Goal: Transaction & Acquisition: Purchase product/service

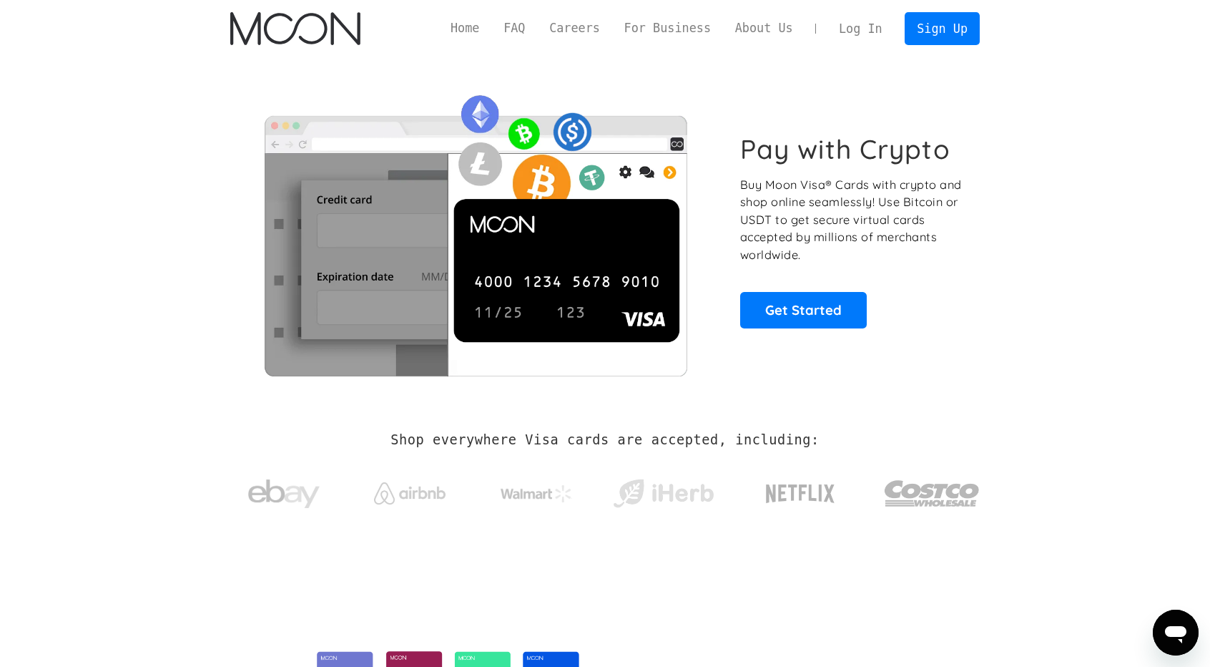
click at [867, 36] on link "Log In" at bounding box center [860, 28] width 67 height 31
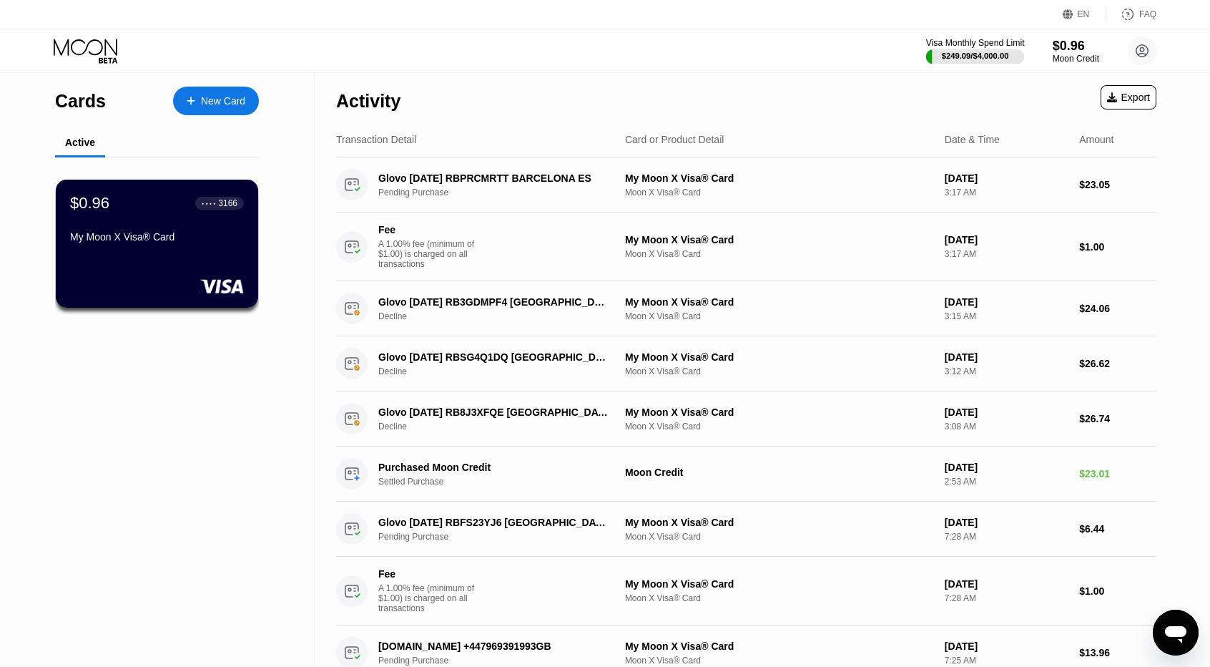
click at [1023, 62] on div "$249.09 / $4,000.00" at bounding box center [975, 56] width 99 height 16
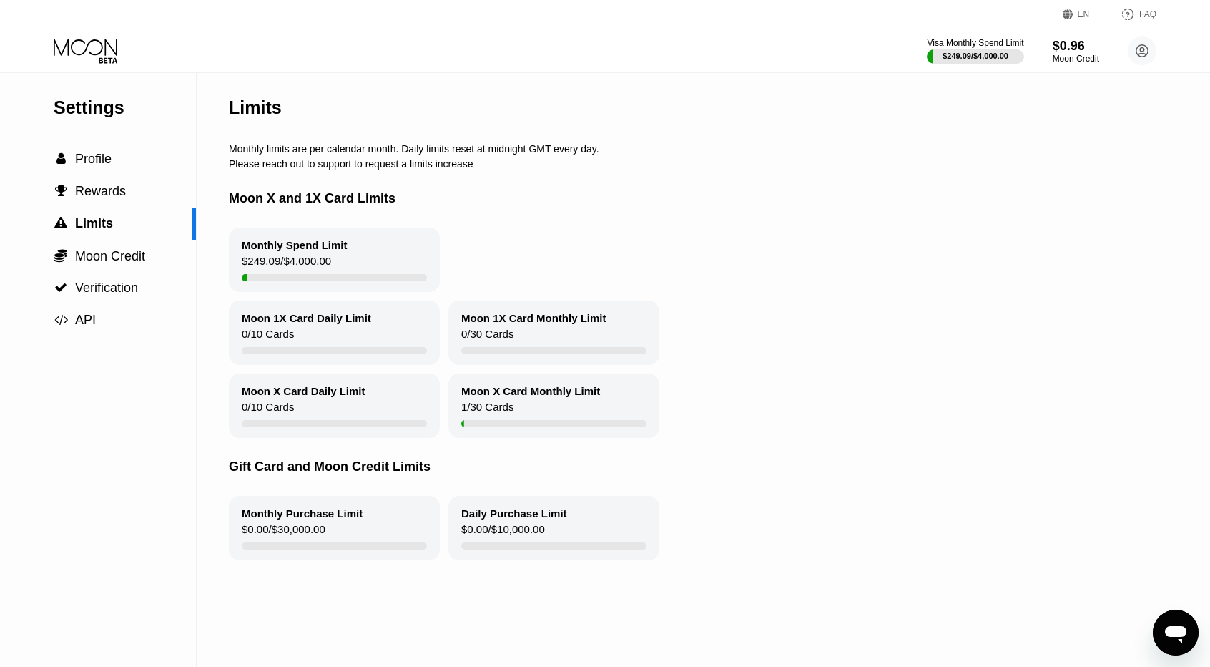
click at [951, 35] on div "Visa Monthly Spend Limit $249.09 / $4,000.00 $0.96 Moon Credit iurthggf@outlook…" at bounding box center [605, 50] width 1210 height 43
click at [1063, 40] on div "$0.96" at bounding box center [1076, 46] width 46 height 15
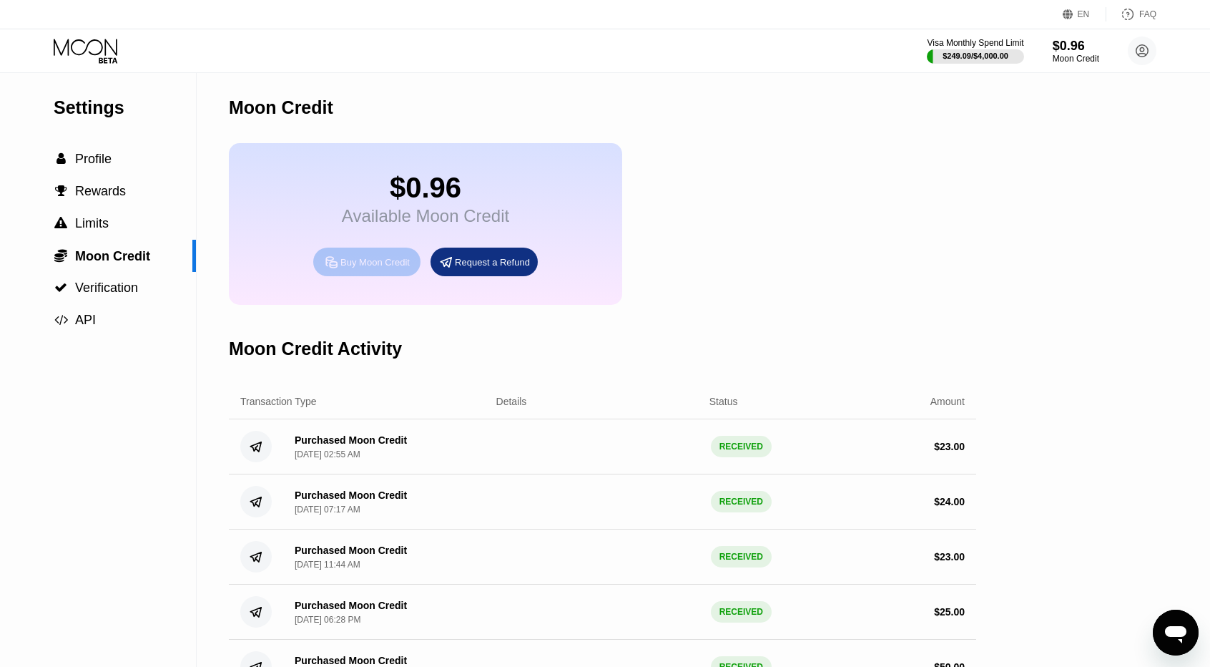
click at [373, 262] on div "Buy Moon Credit" at bounding box center [366, 261] width 107 height 29
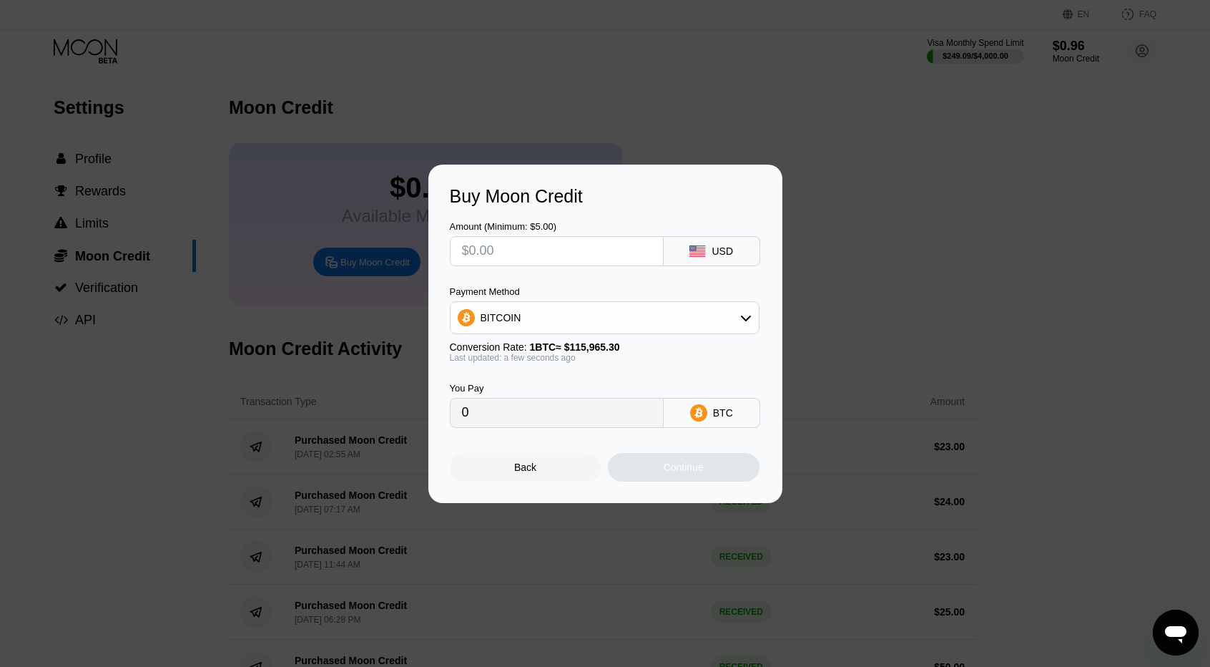
click at [518, 321] on div "BITCOIN" at bounding box center [605, 317] width 308 height 29
click at [531, 388] on span "USDT on TRON" at bounding box center [520, 388] width 72 height 11
type input "0.00"
click at [534, 248] on input "text" at bounding box center [557, 251] width 190 height 29
type input "$2"
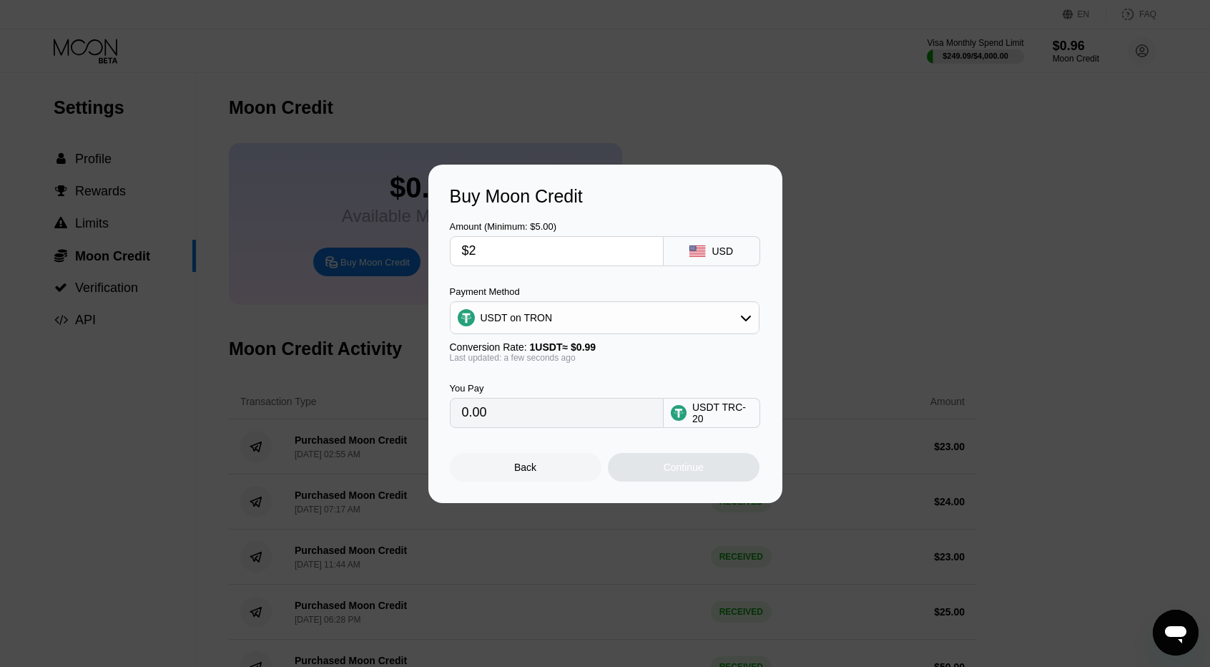
type input "2.02"
type input "$27"
type input "27.27"
type input "$27"
click at [692, 473] on div "Continue" at bounding box center [684, 466] width 40 height 11
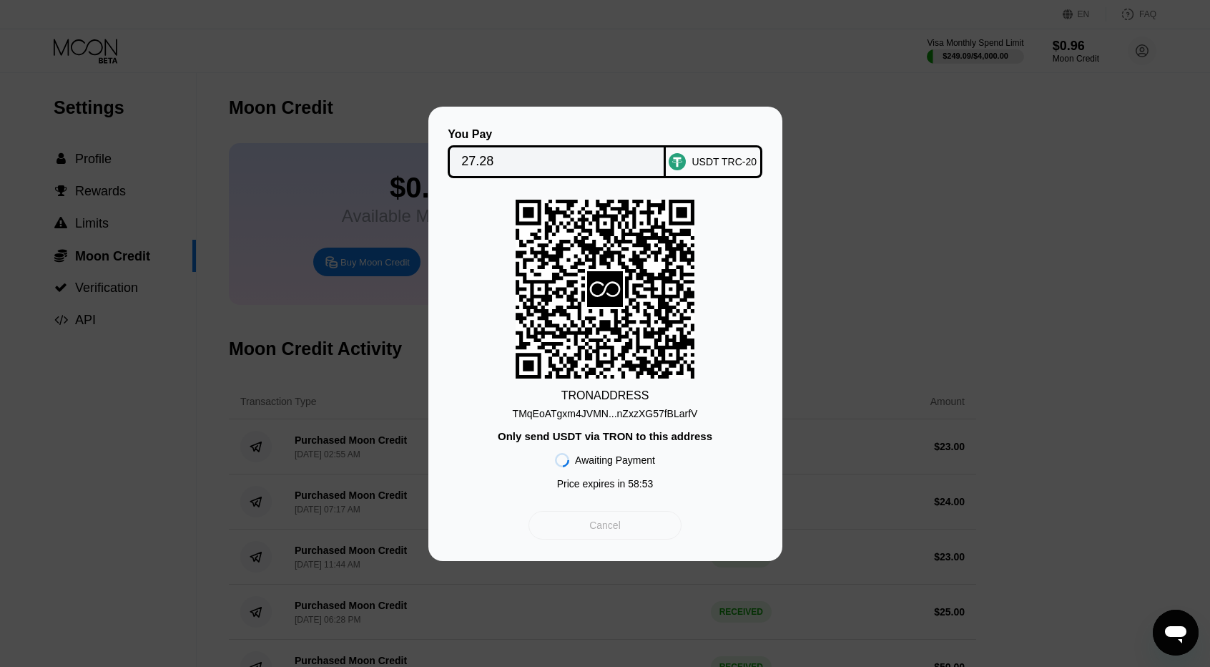
click at [622, 530] on div "Cancel" at bounding box center [605, 525] width 152 height 29
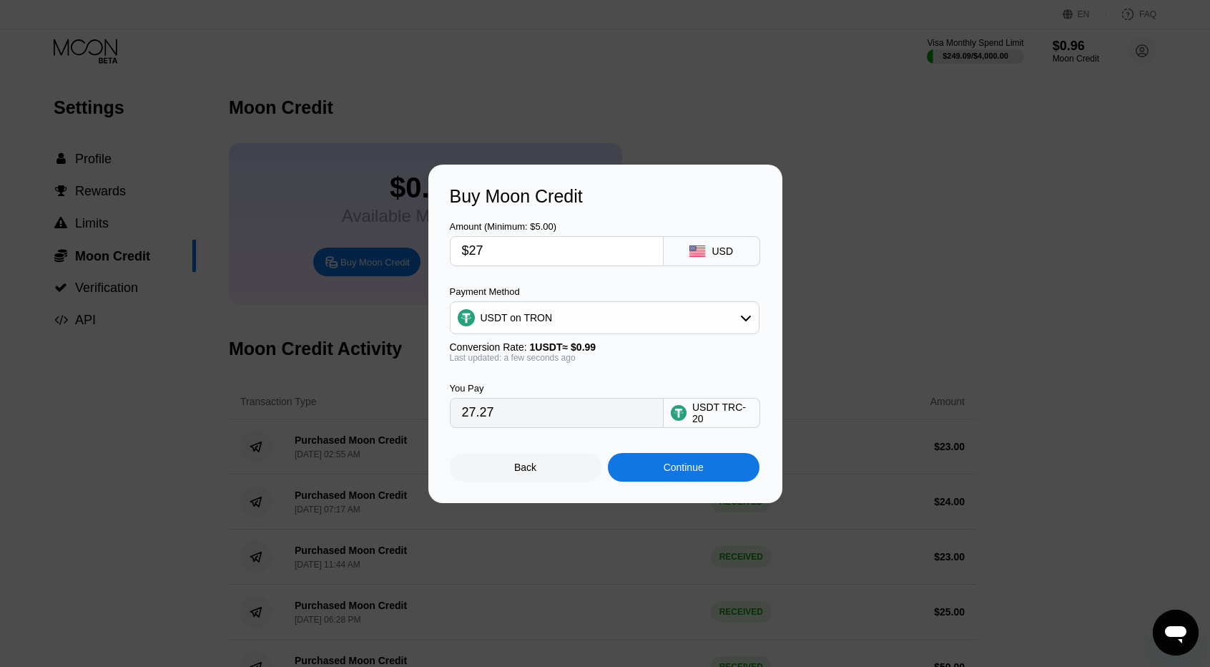
drag, startPoint x: 494, startPoint y: 254, endPoint x: 451, endPoint y: 260, distance: 42.7
click at [451, 260] on div "$27" at bounding box center [557, 251] width 214 height 30
type input "$3"
type input "3.03"
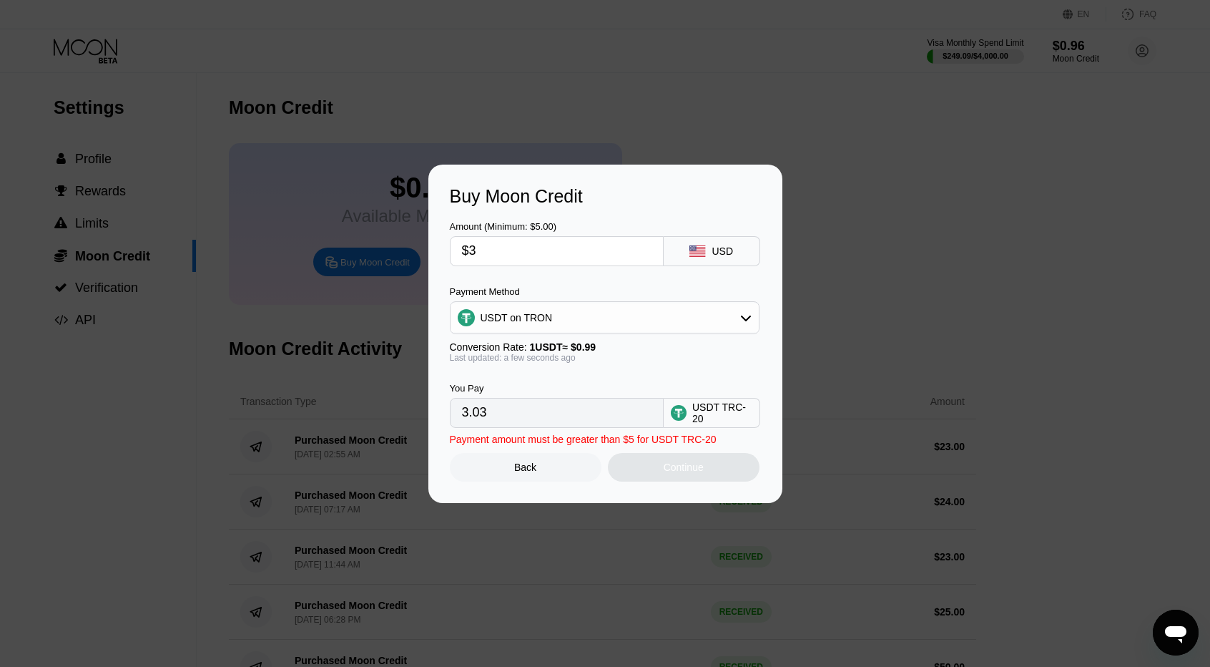
type input "$30"
type input "30.30"
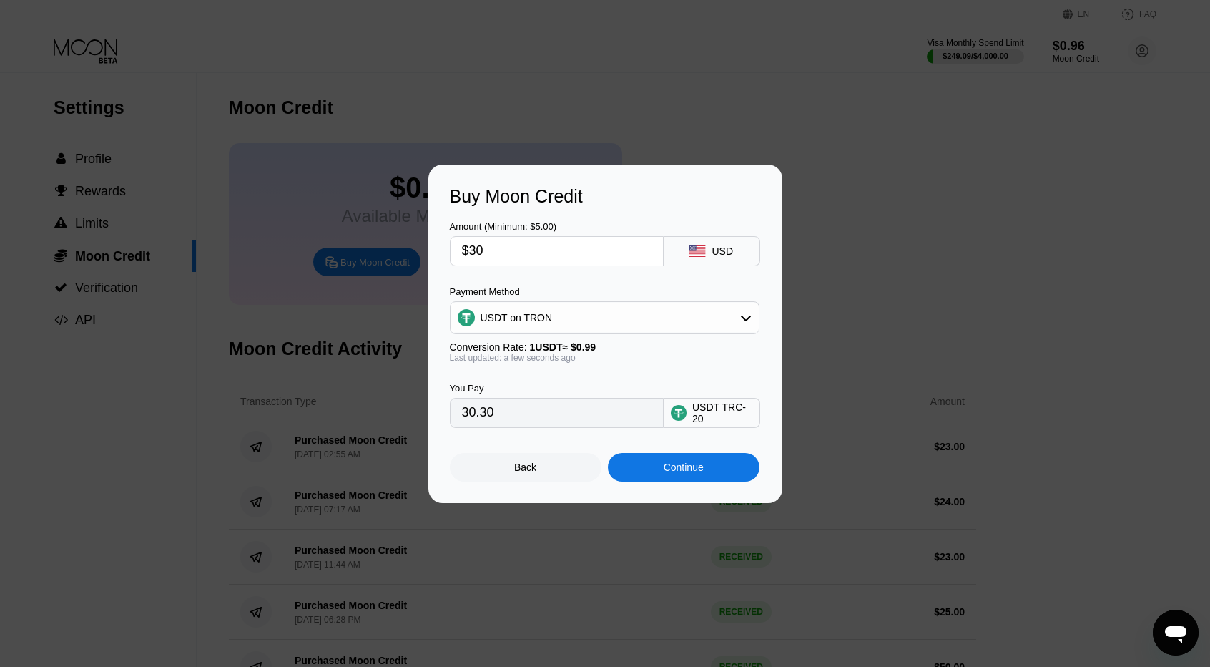
drag, startPoint x: 486, startPoint y: 254, endPoint x: 473, endPoint y: 257, distance: 13.2
click at [473, 257] on input "$30" at bounding box center [557, 251] width 190 height 29
type input "$34"
type input "34.34"
type input "$34"
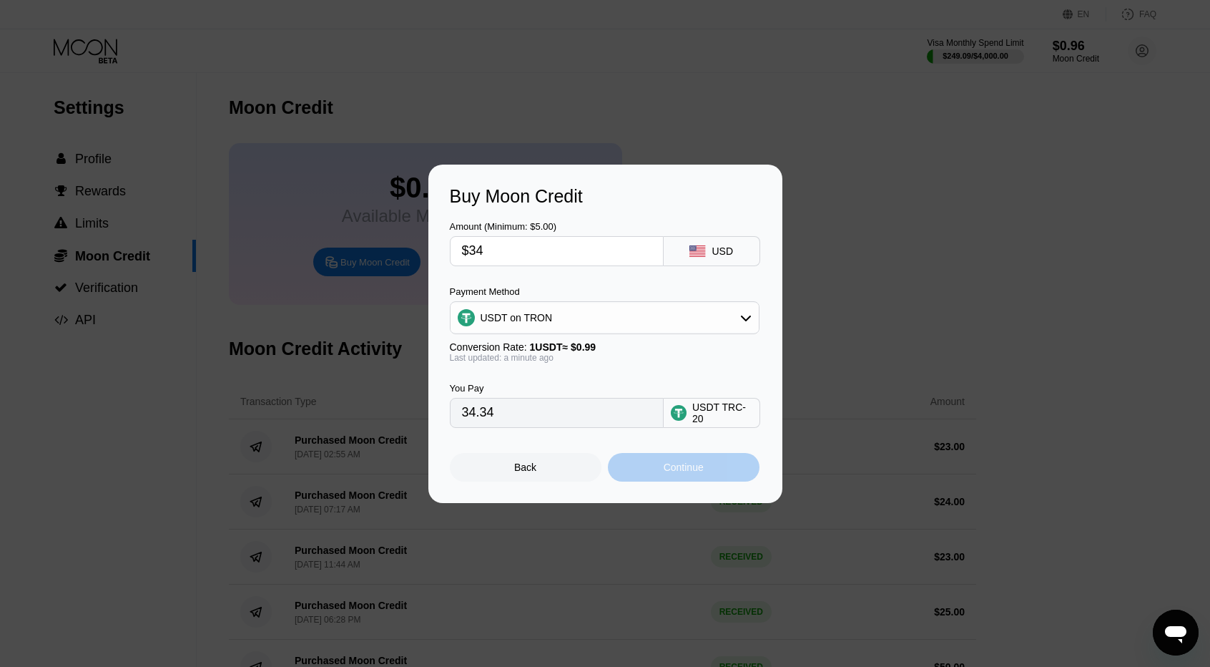
click at [692, 479] on div "Continue" at bounding box center [684, 467] width 152 height 29
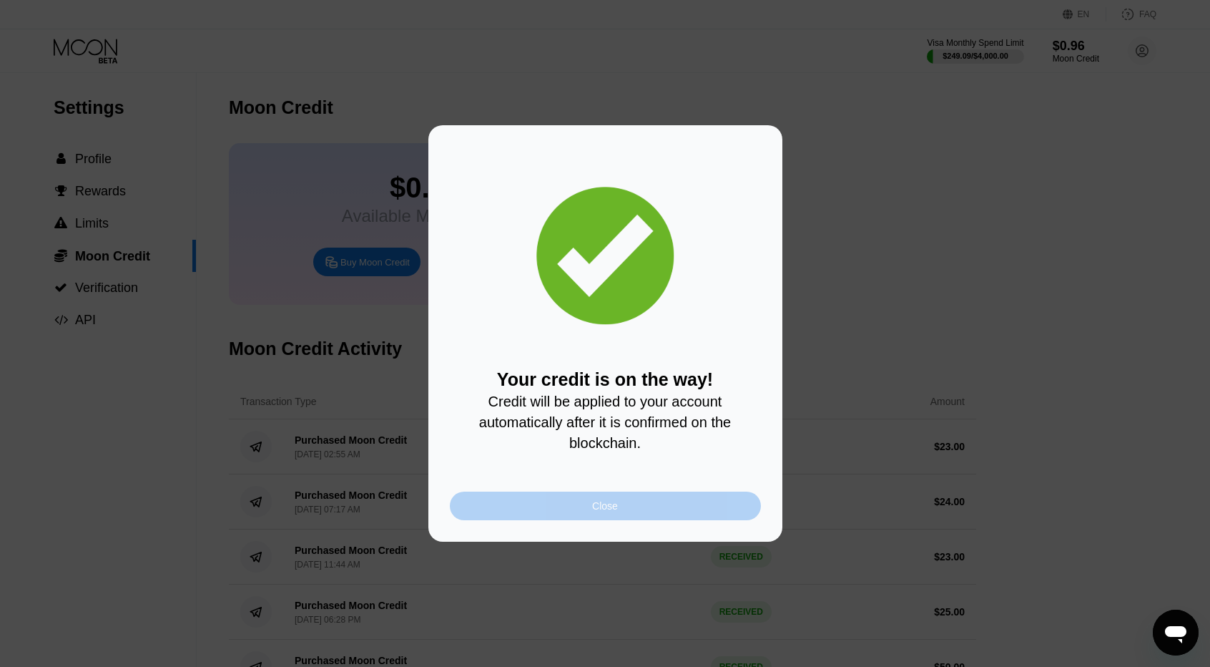
click at [630, 511] on div "Close" at bounding box center [605, 505] width 311 height 29
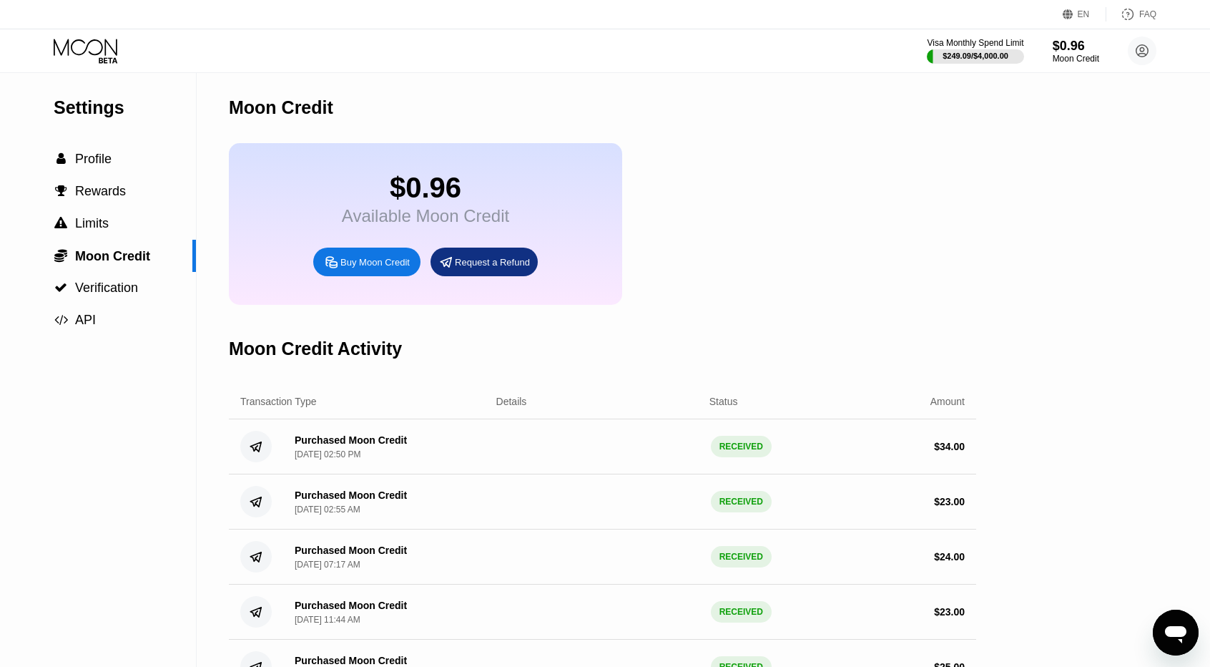
click at [107, 34] on div "Visa Monthly Spend Limit $249.09 / $4,000.00 $0.96 Moon Credit iurthggf@outlook…" at bounding box center [605, 50] width 1210 height 43
click at [107, 45] on icon at bounding box center [87, 51] width 67 height 25
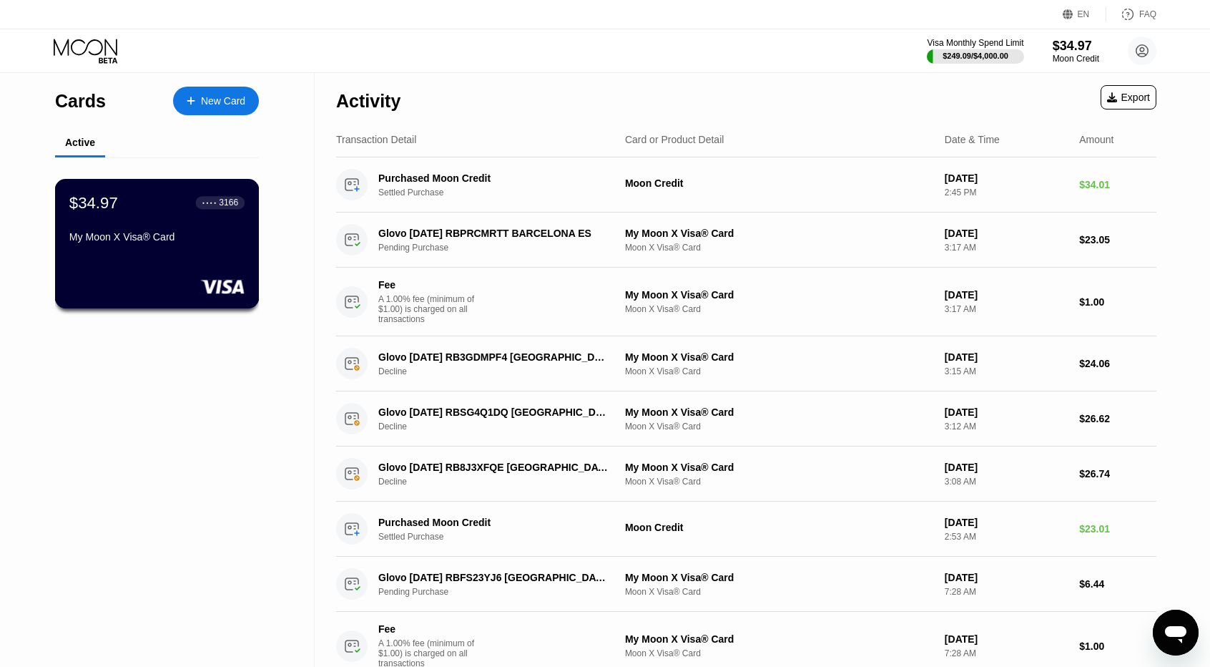
click at [165, 259] on div "$34.97 ● ● ● ● 3166 My Moon X Visa® Card" at bounding box center [157, 243] width 205 height 129
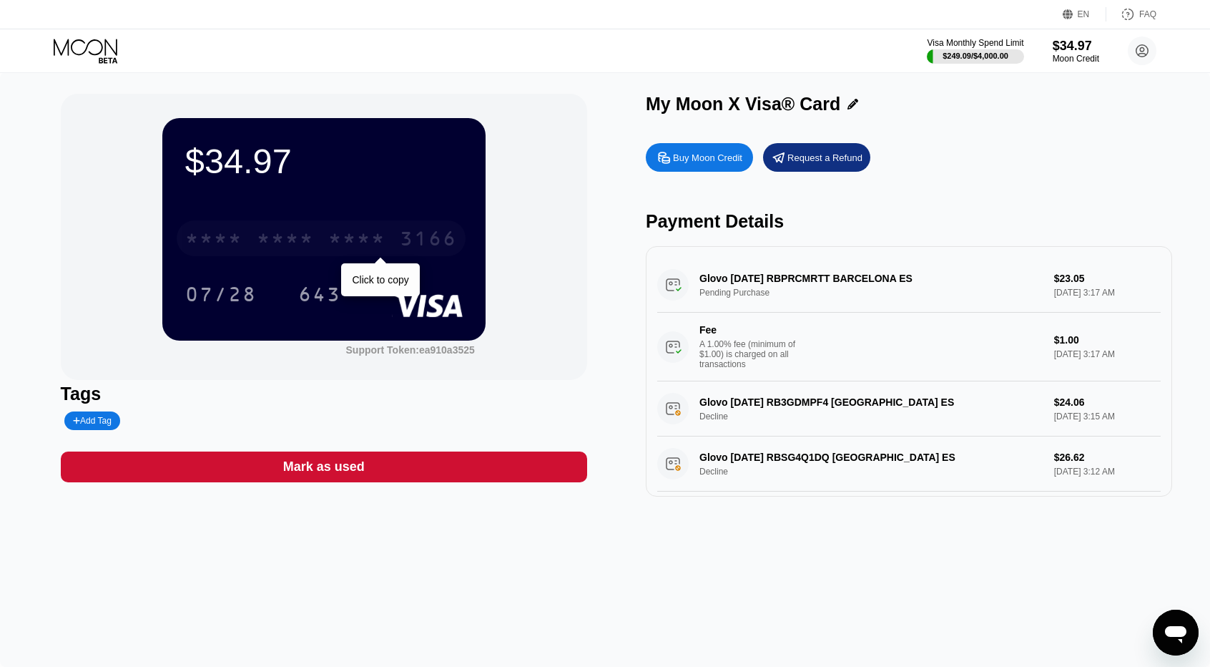
click at [221, 242] on div "* * * *" at bounding box center [213, 240] width 57 height 23
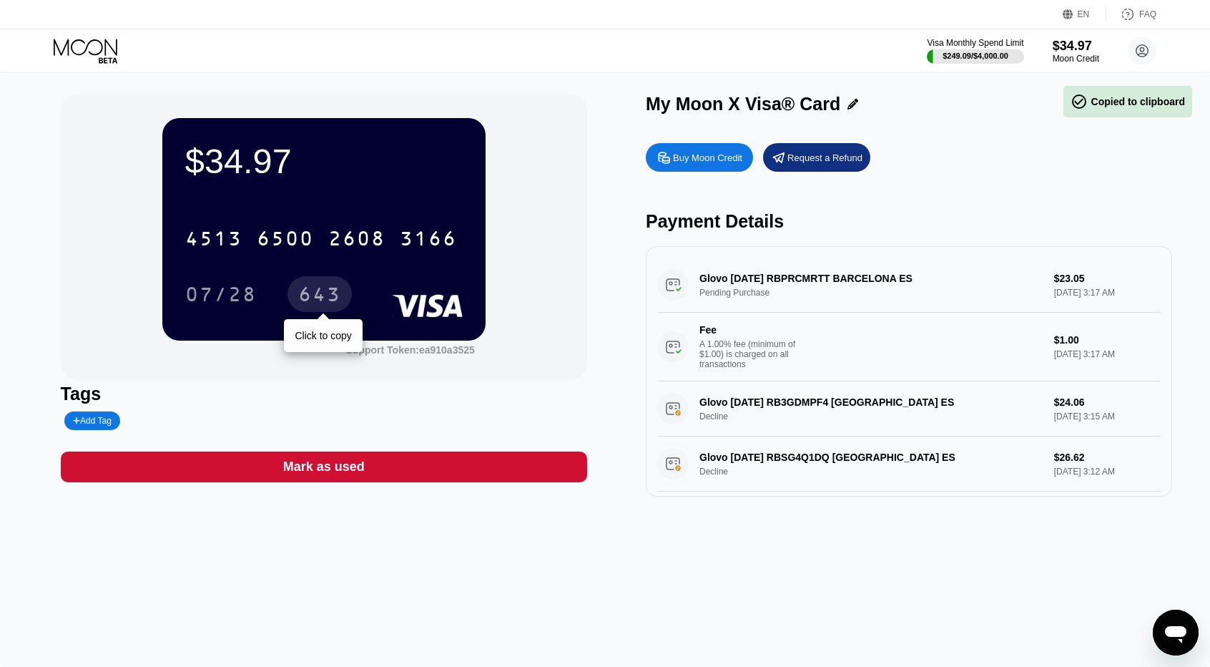
click at [308, 280] on div "643" at bounding box center [320, 294] width 64 height 36
